Goal: Transaction & Acquisition: Book appointment/travel/reservation

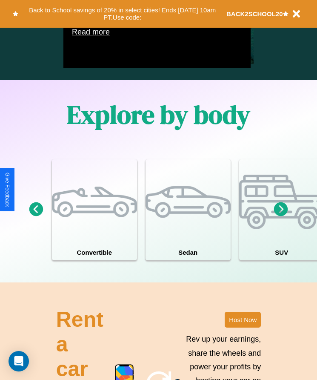
scroll to position [651, 0]
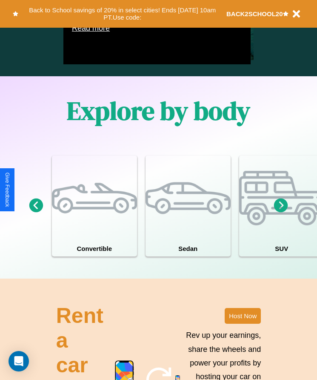
click at [36, 213] on icon at bounding box center [36, 206] width 14 height 14
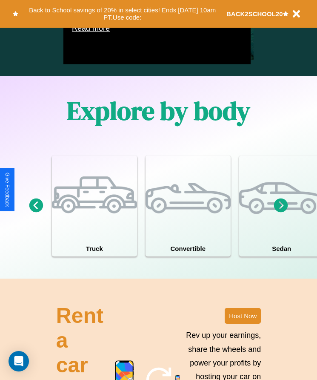
click at [281, 213] on icon at bounding box center [281, 206] width 14 height 14
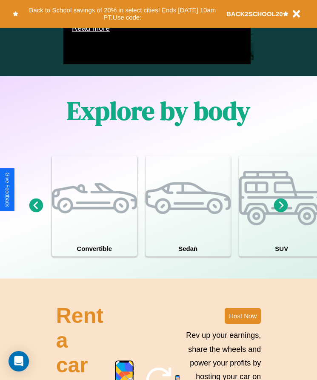
click at [281, 213] on icon at bounding box center [281, 206] width 14 height 14
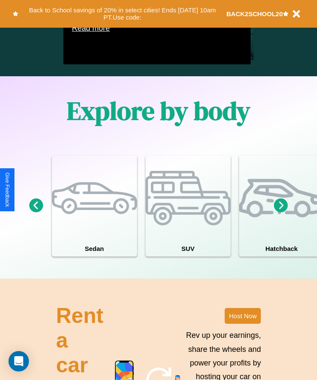
click at [36, 213] on icon at bounding box center [36, 206] width 14 height 14
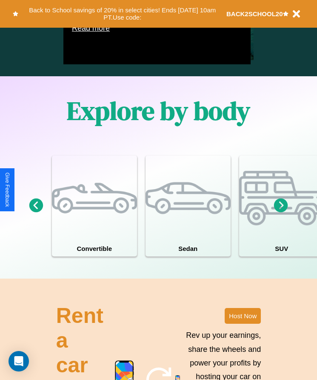
click at [36, 213] on icon at bounding box center [36, 206] width 14 height 14
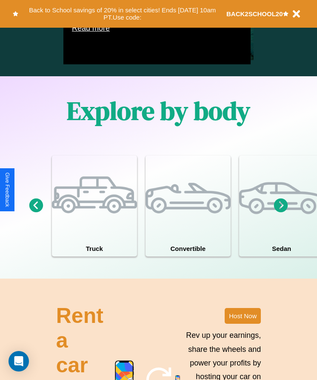
click at [281, 213] on icon at bounding box center [281, 206] width 14 height 14
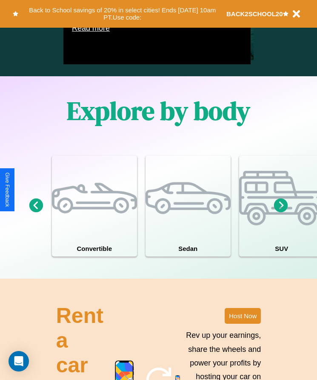
click at [281, 213] on icon at bounding box center [281, 206] width 14 height 14
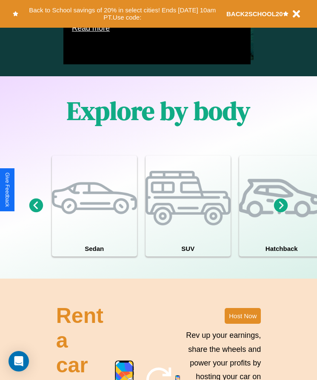
scroll to position [540, 101]
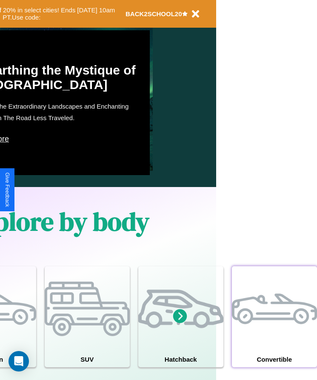
click at [274, 329] on div at bounding box center [274, 308] width 85 height 85
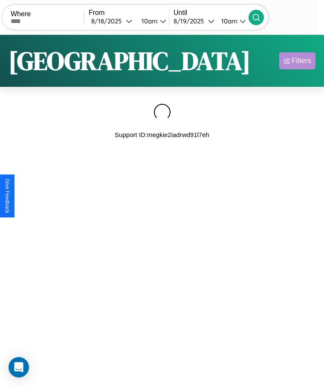
click at [297, 61] on div "Filters" at bounding box center [301, 61] width 20 height 9
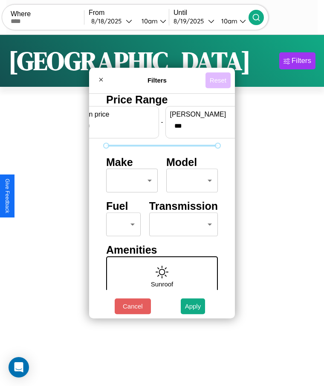
click at [218, 80] on button "Reset" at bounding box center [217, 80] width 25 height 16
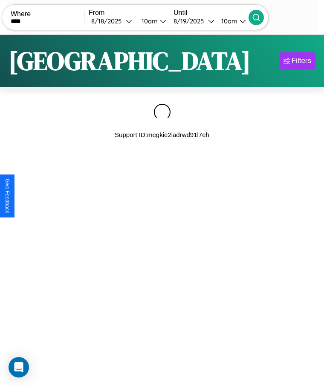
type input "****"
click at [260, 17] on icon at bounding box center [256, 17] width 9 height 9
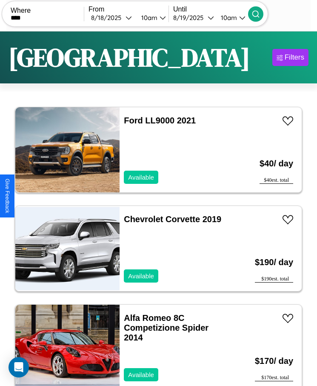
scroll to position [995, 0]
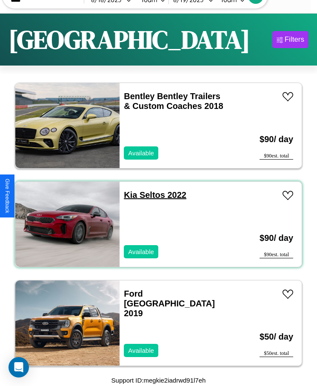
click at [128, 195] on link "Kia Seltos 2022" at bounding box center [155, 194] width 63 height 9
